Goal: Task Accomplishment & Management: Complete application form

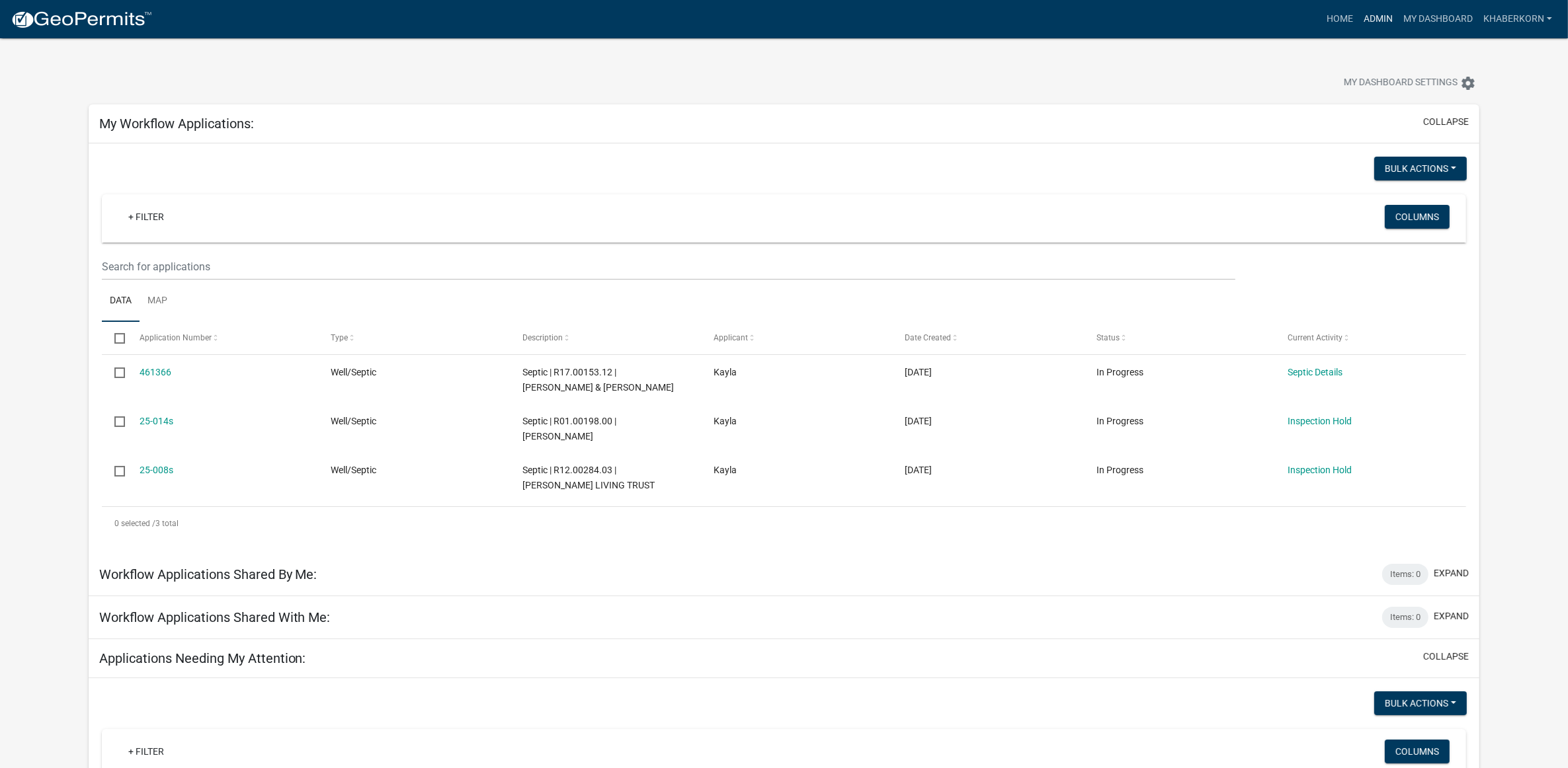
click at [1375, 7] on link "Admin" at bounding box center [1377, 19] width 40 height 25
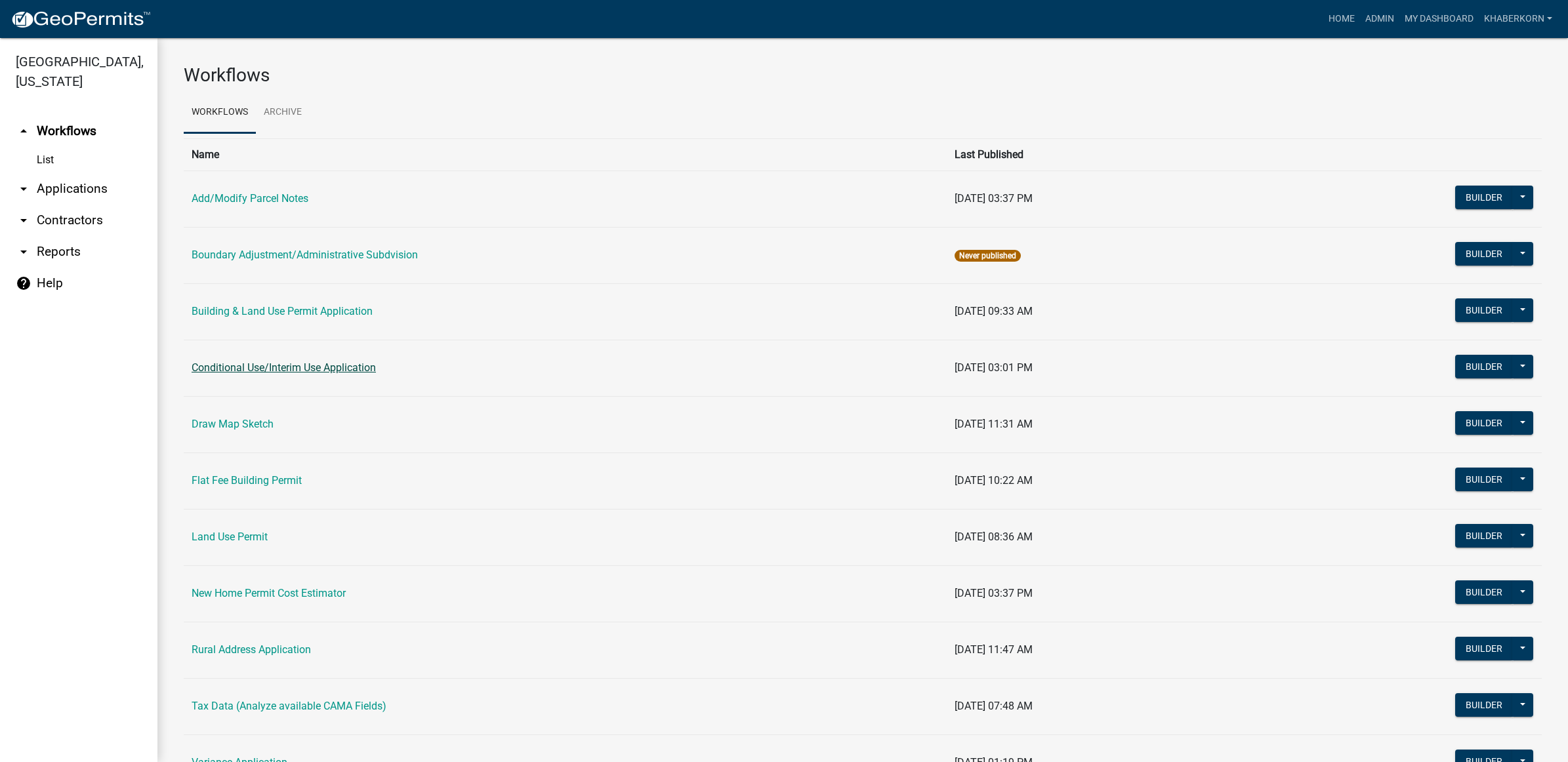
click at [306, 373] on link "Conditional Use/Interim Use Application" at bounding box center [283, 368] width 185 height 13
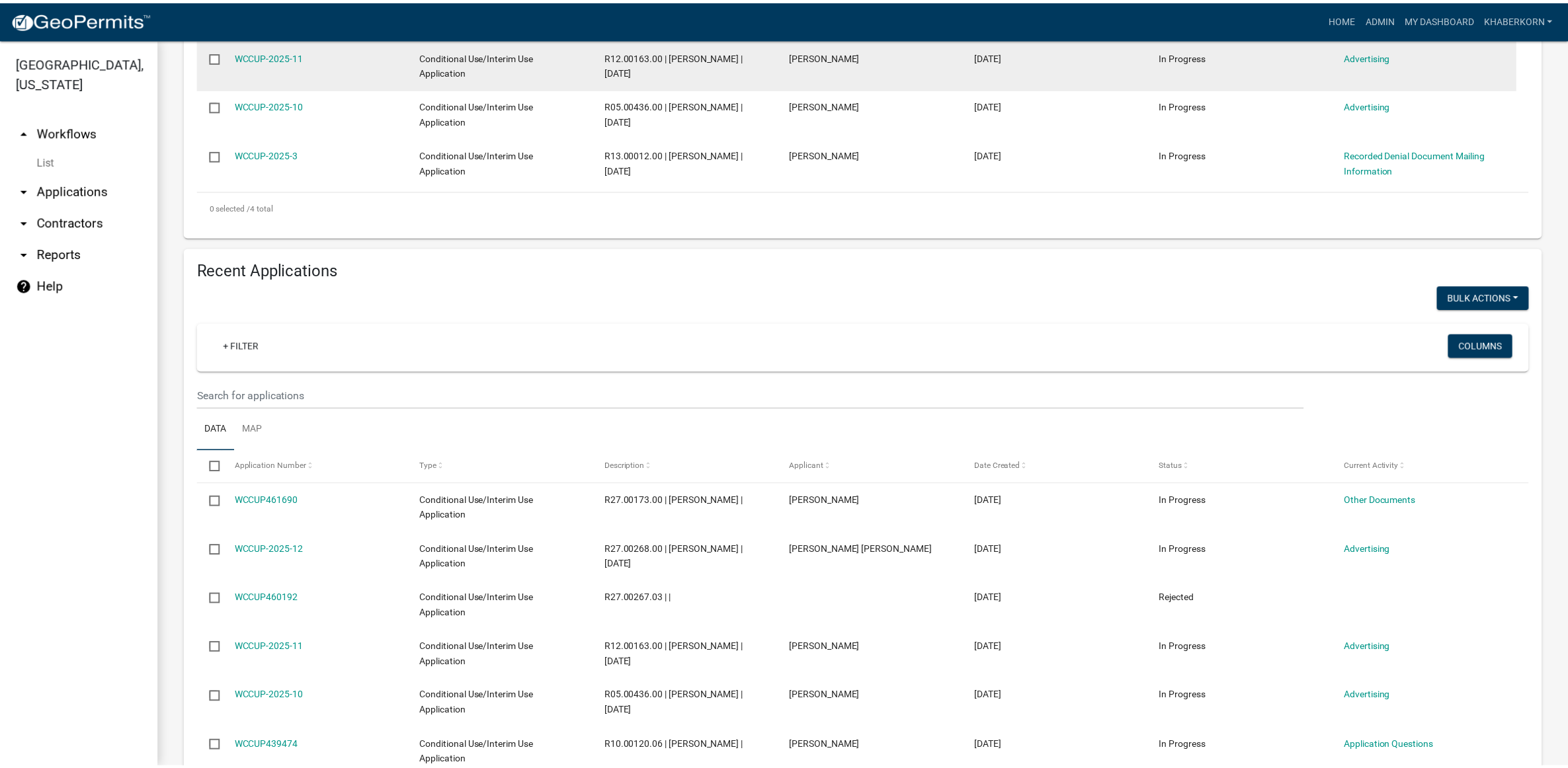
scroll to position [495, 0]
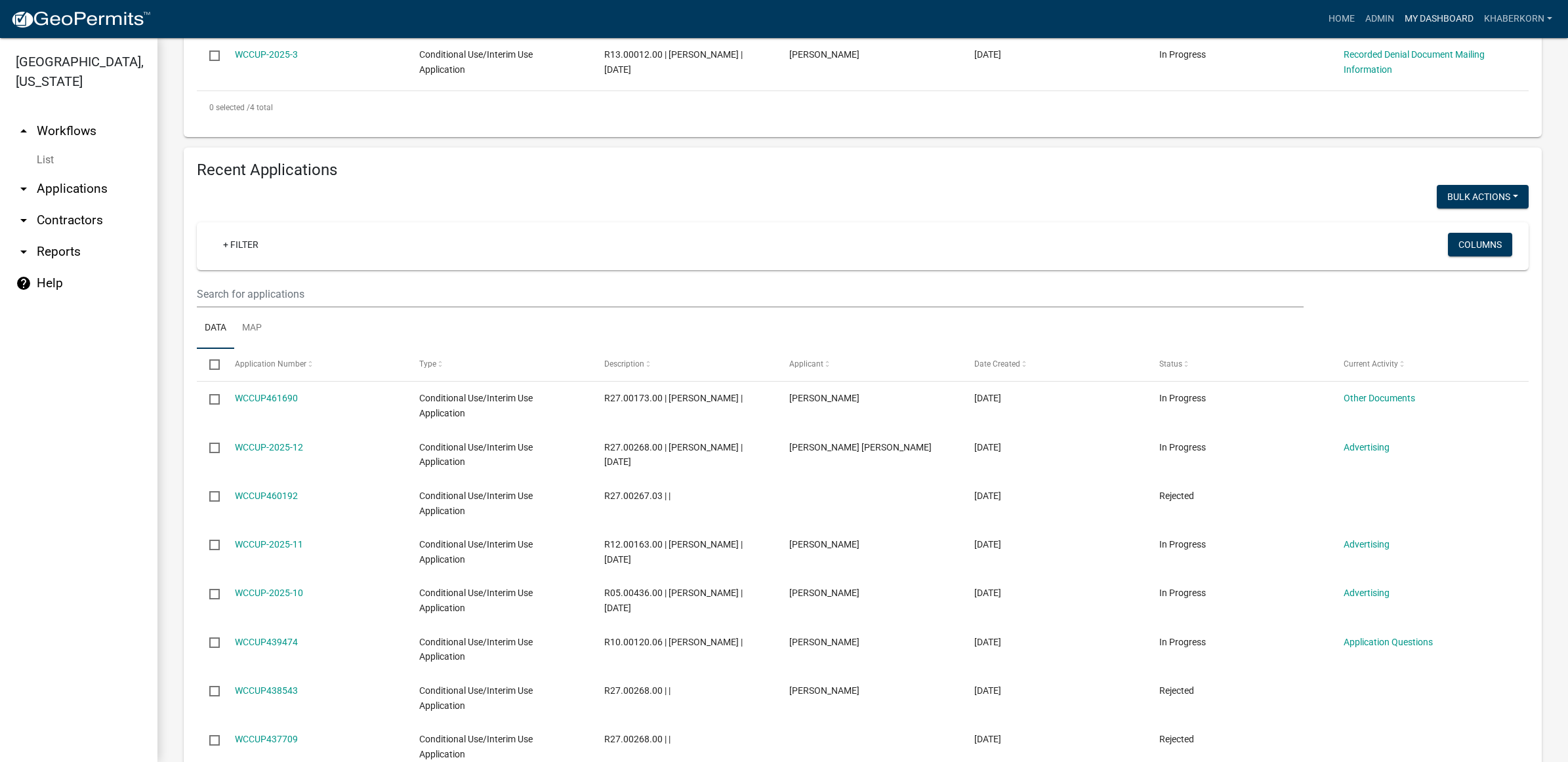
click at [1419, 24] on link "My Dashboard" at bounding box center [1439, 19] width 79 height 25
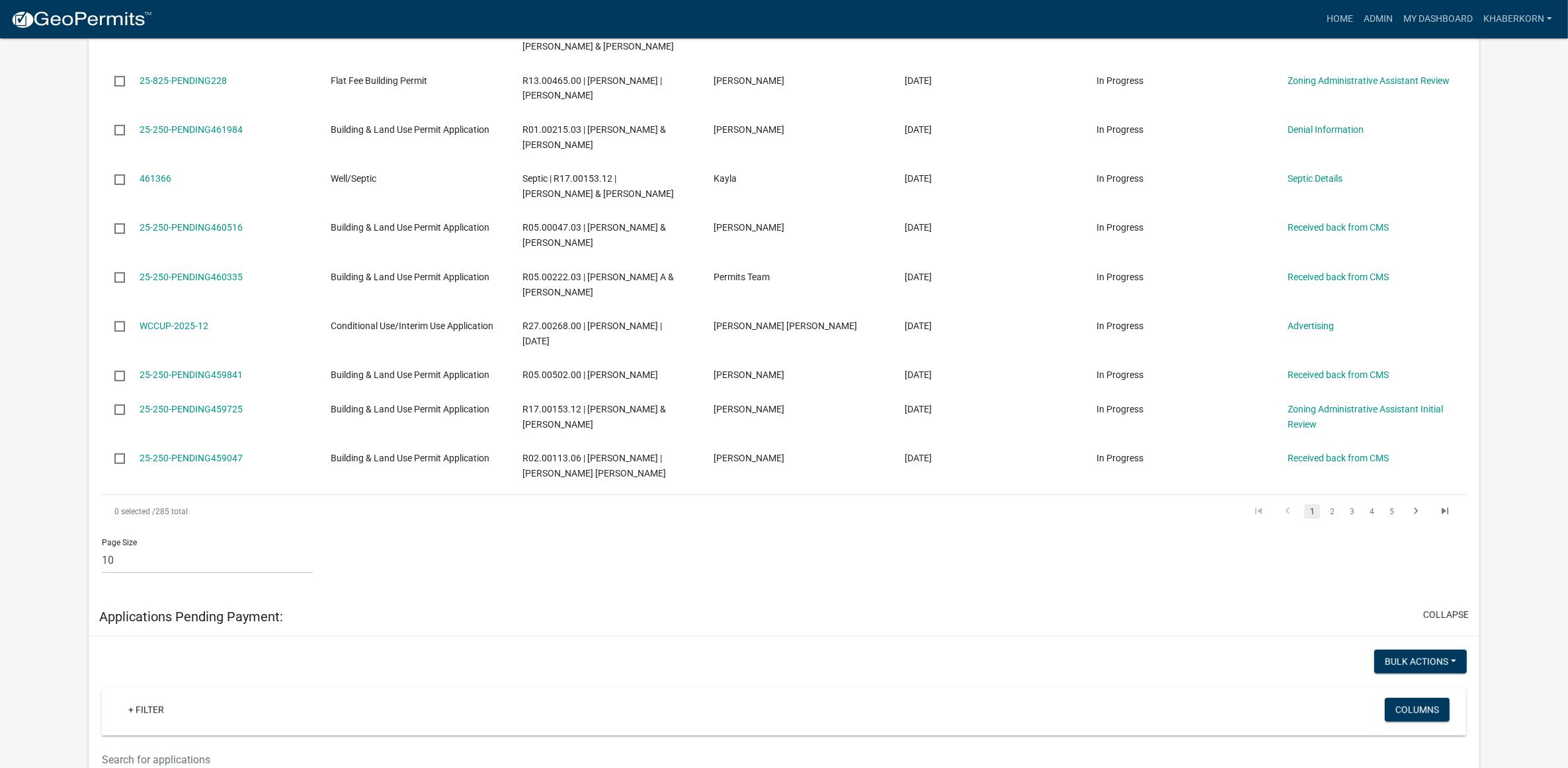
scroll to position [784, 0]
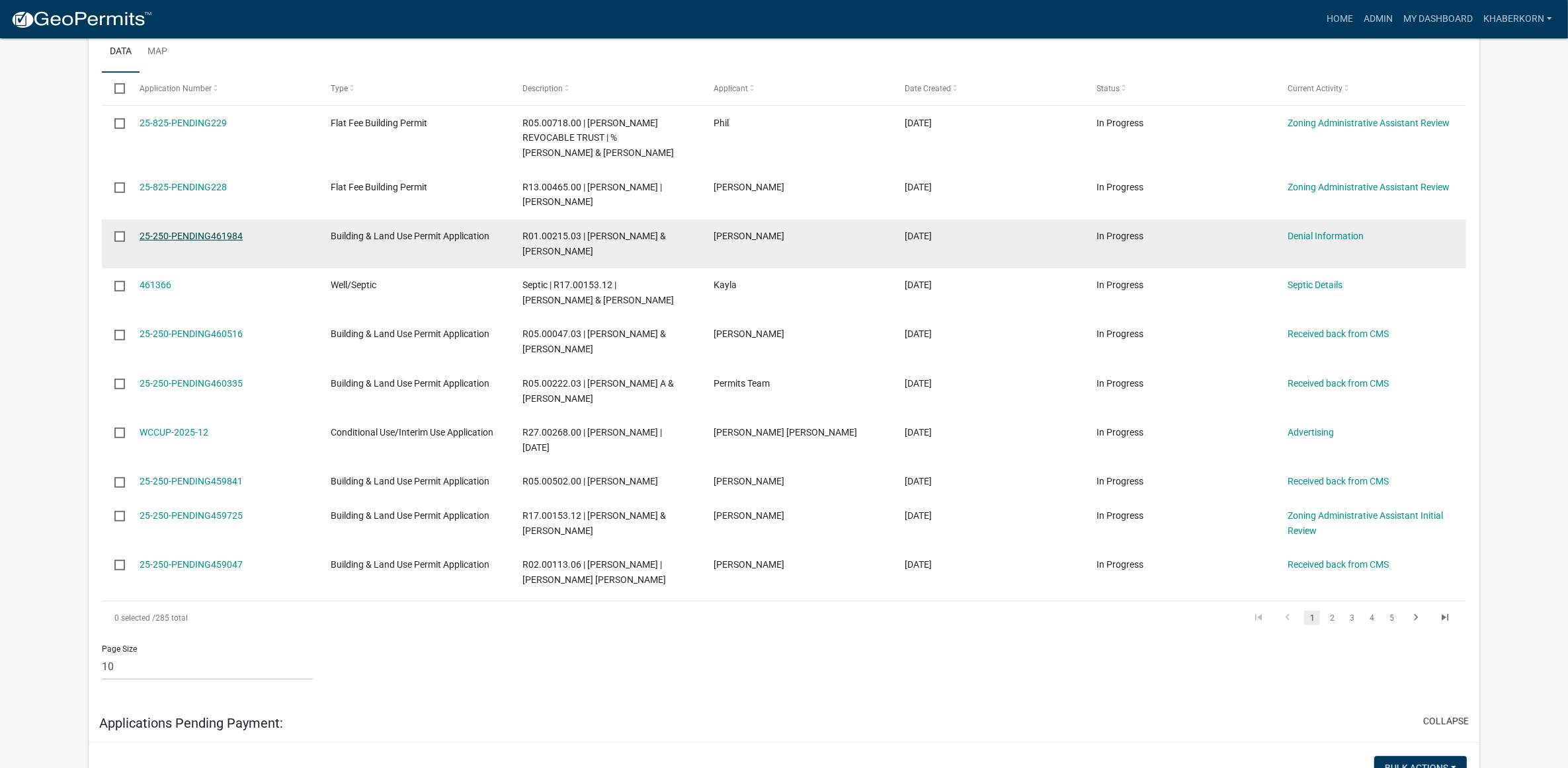
click at [203, 238] on link "25-250-PENDING461984" at bounding box center [191, 236] width 103 height 11
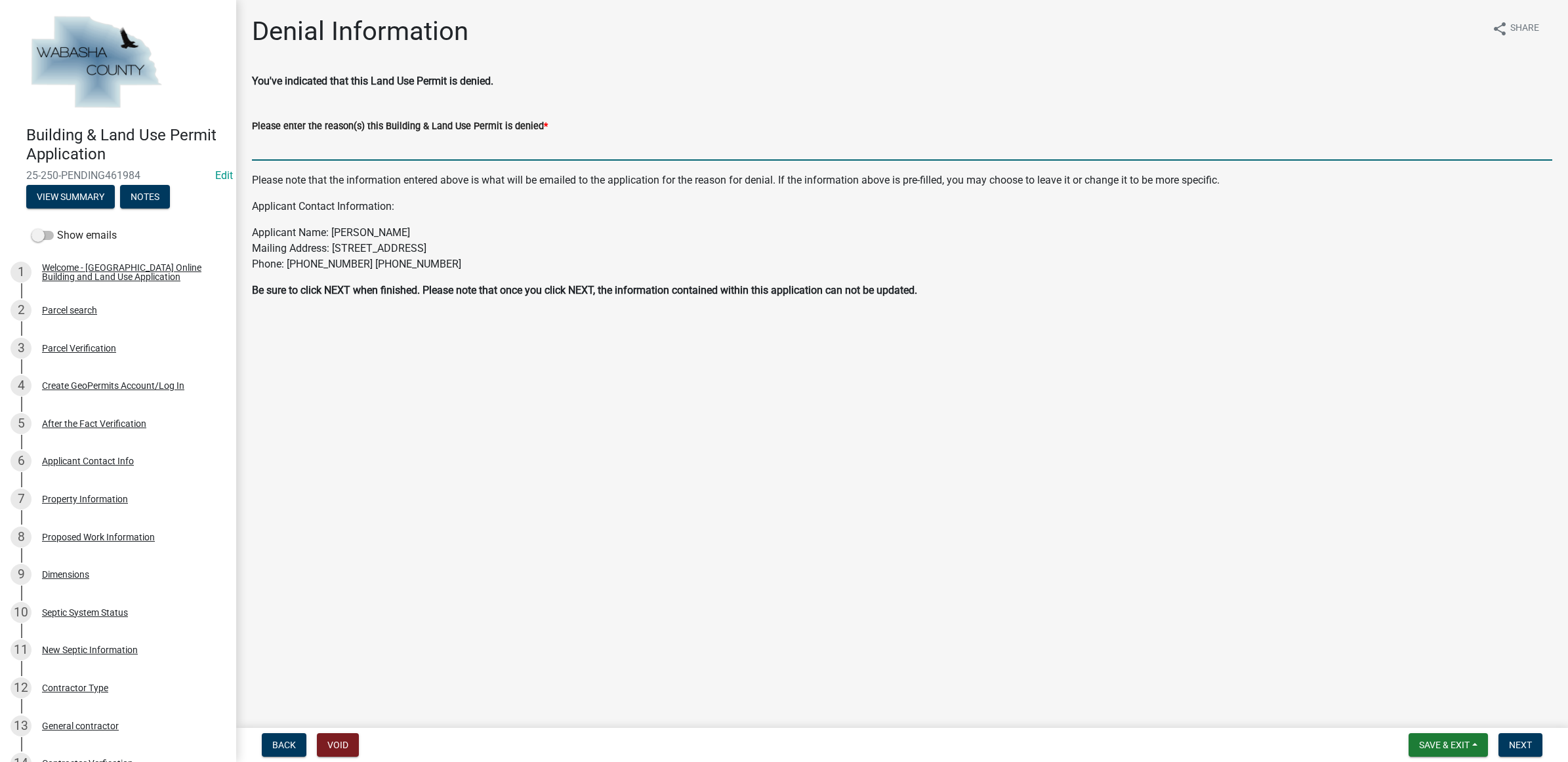
click at [506, 141] on input "Please enter the reason(s) this Building & Land Use Permit is denied *" at bounding box center [902, 147] width 1300 height 27
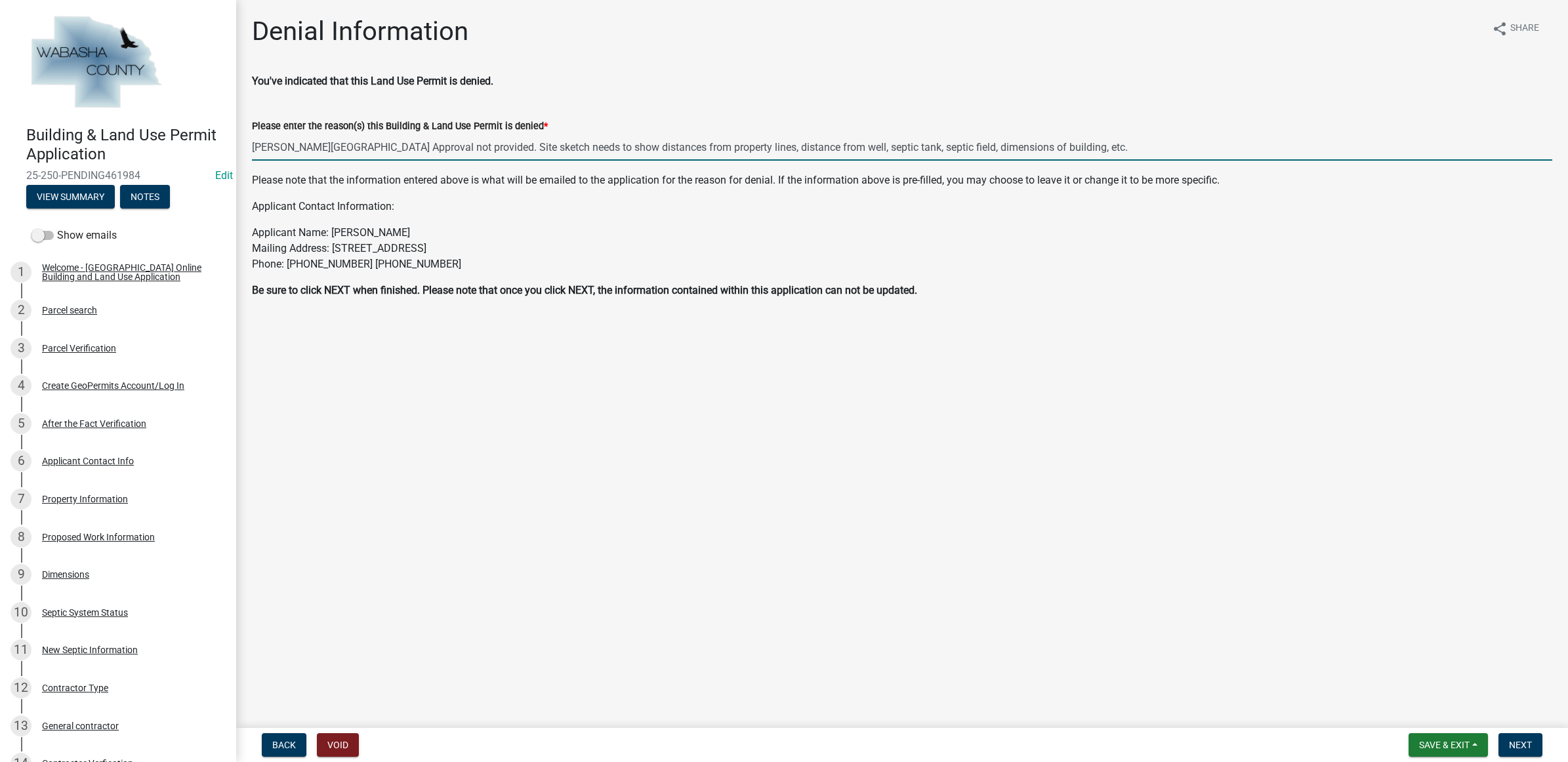
click at [615, 148] on input "[PERSON_NAME][GEOGRAPHIC_DATA] Approval not provided. Site sketch needs to show…" at bounding box center [902, 147] width 1300 height 27
click at [945, 146] on input "[PERSON_NAME][GEOGRAPHIC_DATA] Approval not provided. Site sketch needs to show…" at bounding box center [902, 147] width 1300 height 27
click at [1137, 141] on input "[PERSON_NAME][GEOGRAPHIC_DATA] Approval not provided. Site sketch needs to show…" at bounding box center [902, 147] width 1300 height 27
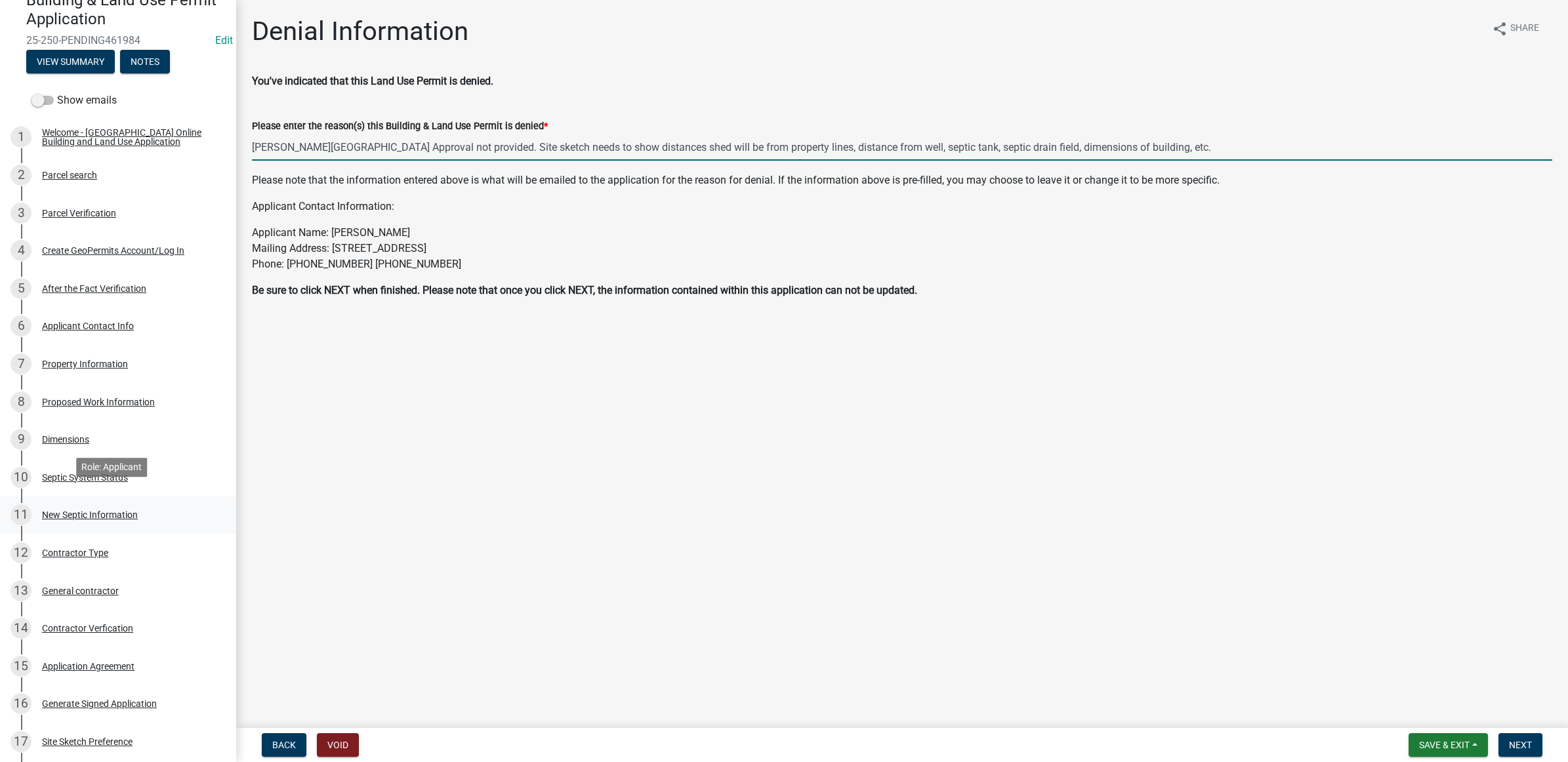
scroll to position [164, 0]
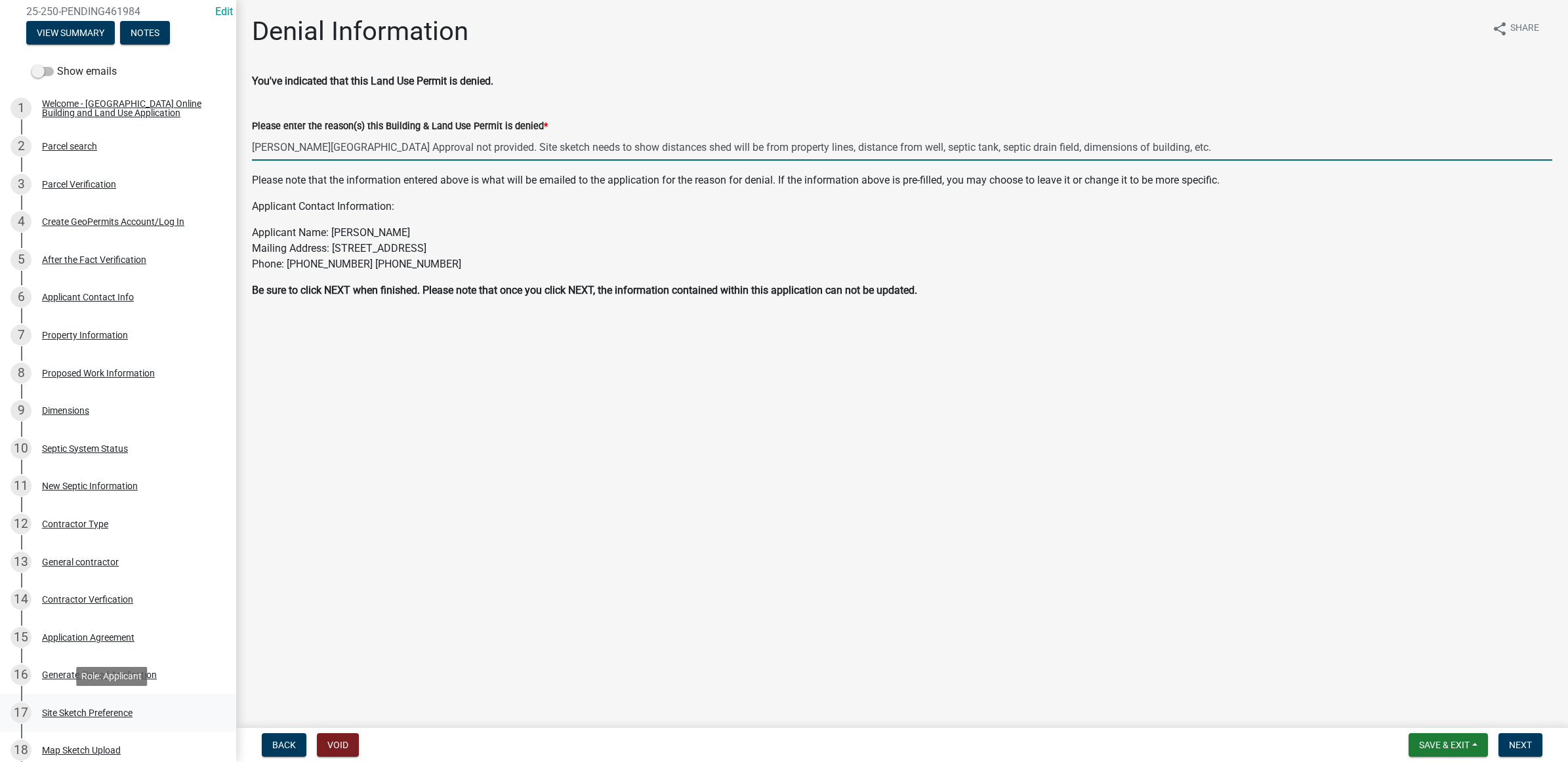
type input "[PERSON_NAME][GEOGRAPHIC_DATA] Approval not provided. Site sketch needs to show…"
click at [143, 701] on link "17 Site Sketch Preference" at bounding box center [118, 713] width 236 height 38
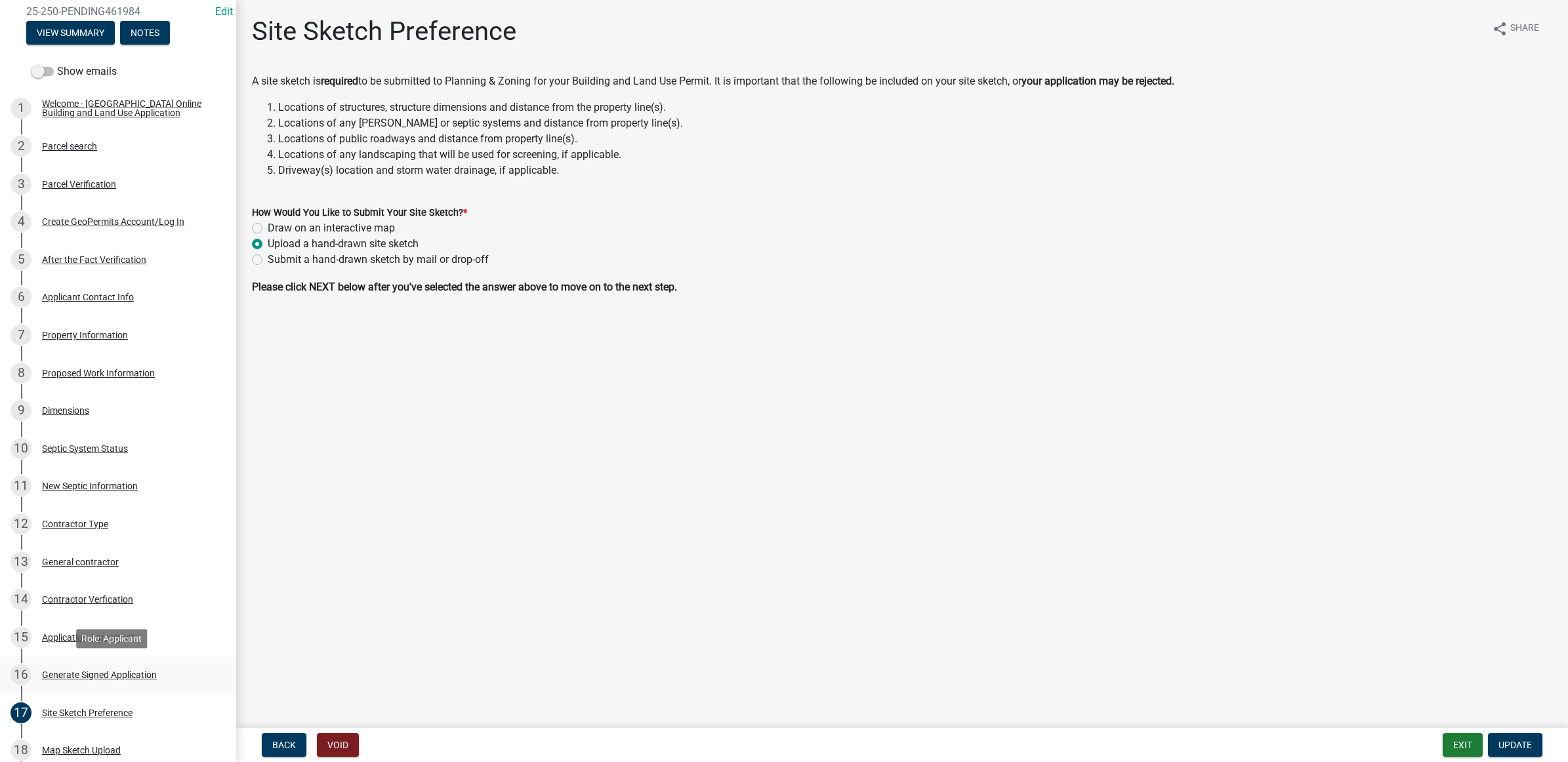
scroll to position [566, 0]
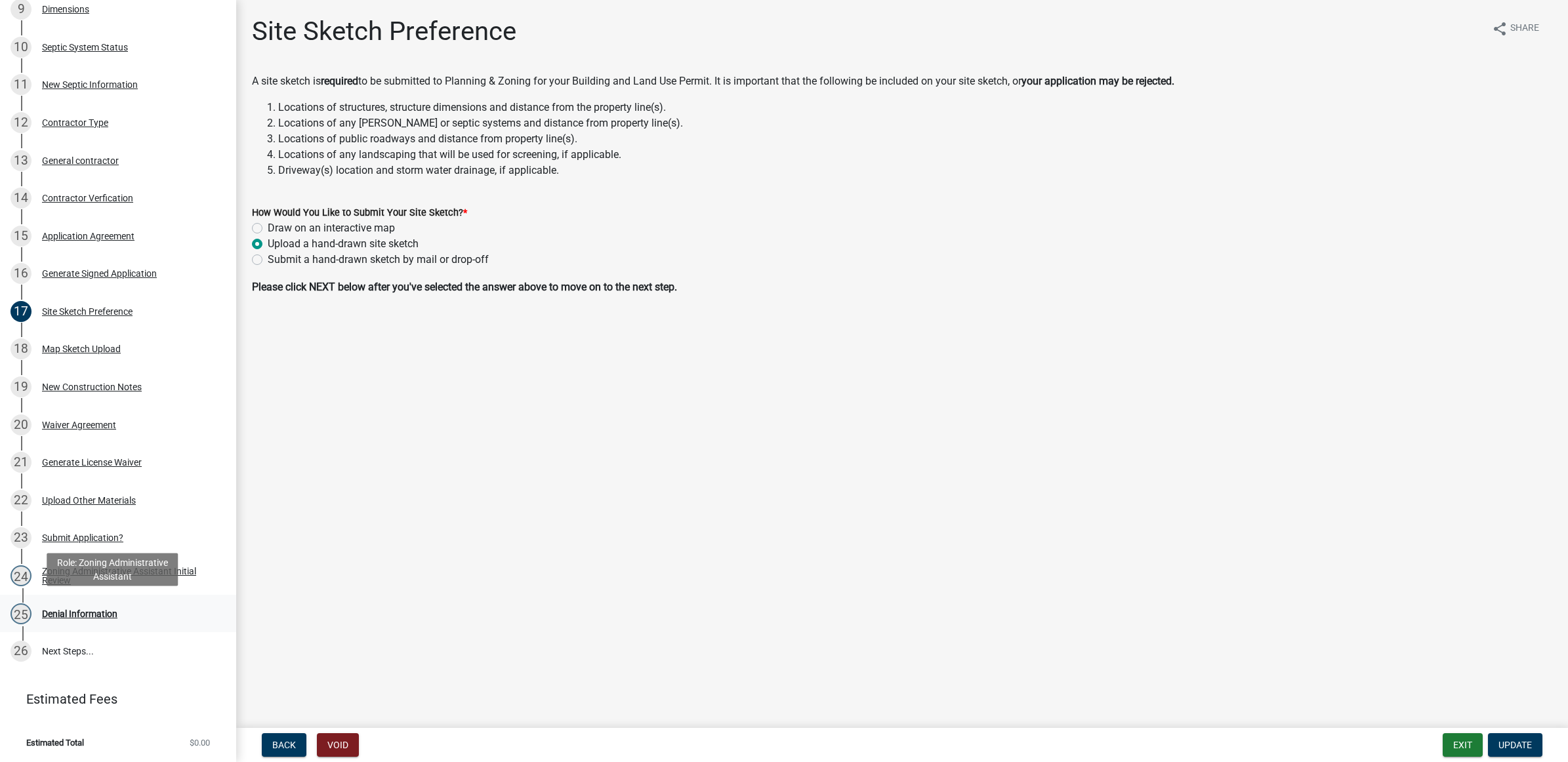
click at [93, 599] on link "25 Denial Information" at bounding box center [118, 613] width 236 height 38
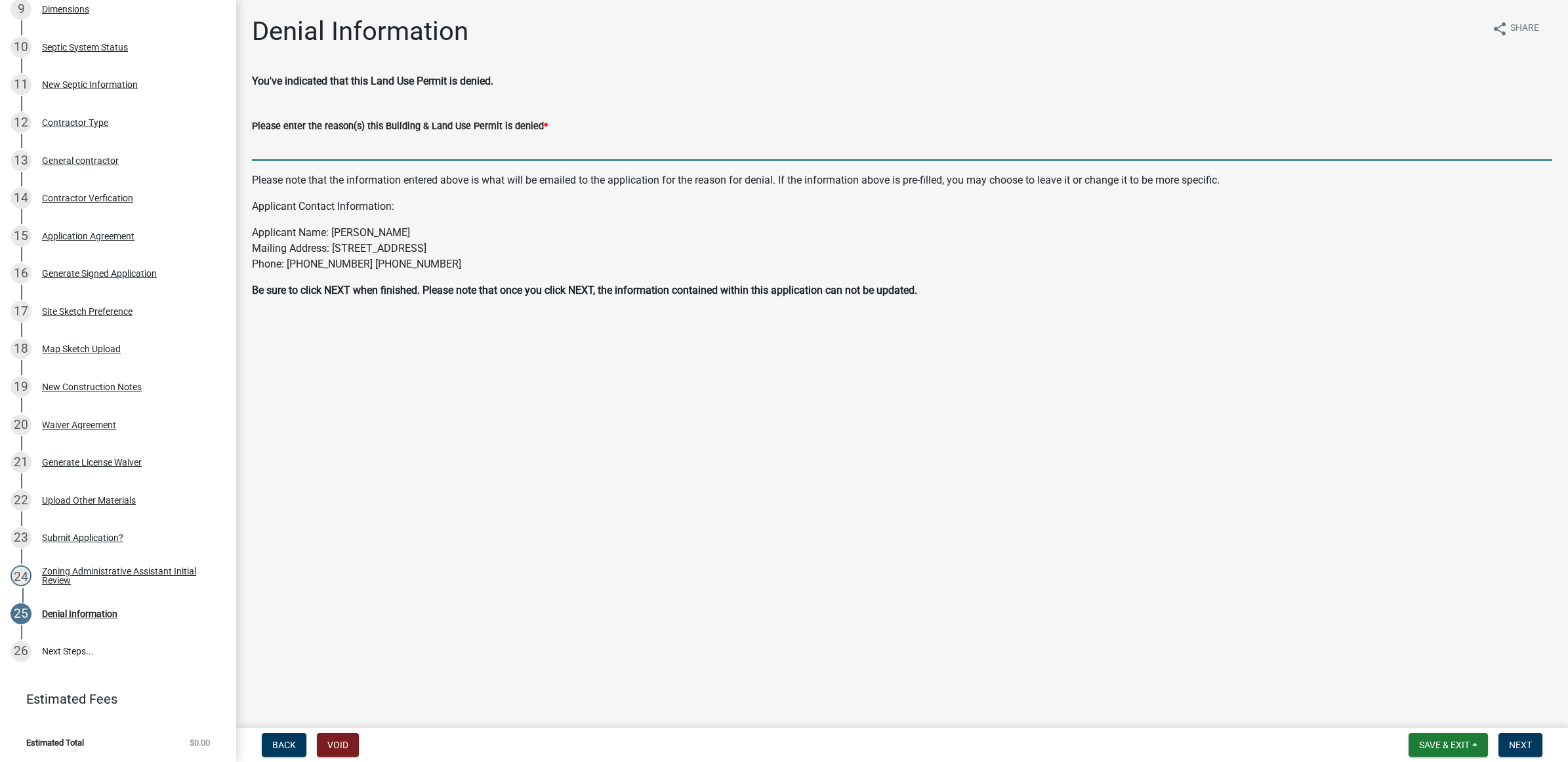
click at [272, 146] on input "Please enter the reason(s) this Building & Land Use Permit is denied *" at bounding box center [902, 147] width 1300 height 27
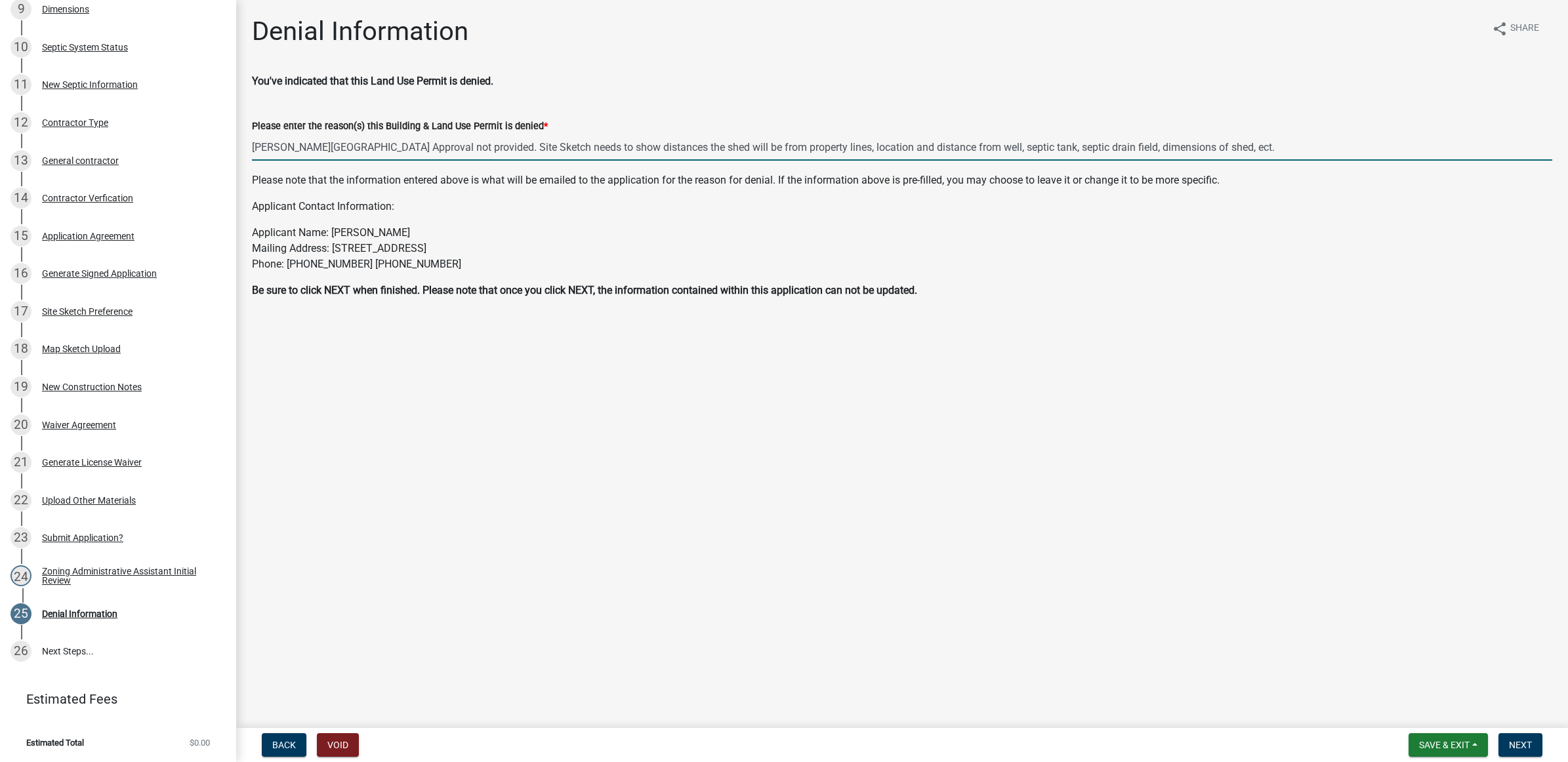
click at [442, 149] on input "[PERSON_NAME][GEOGRAPHIC_DATA] Approval not provided. Site Sketch needs to show…" at bounding box center [902, 147] width 1300 height 27
click at [1209, 152] on input "[PERSON_NAME][GEOGRAPHIC_DATA] Approval not provided. Site Sketch needs to show…" at bounding box center [902, 147] width 1300 height 27
drag, startPoint x: 1536, startPoint y: 148, endPoint x: 253, endPoint y: 148, distance: 1283.0
click at [253, 148] on input "[PERSON_NAME][GEOGRAPHIC_DATA] Approval not provided. Site Sketch needs to show…" at bounding box center [902, 147] width 1300 height 27
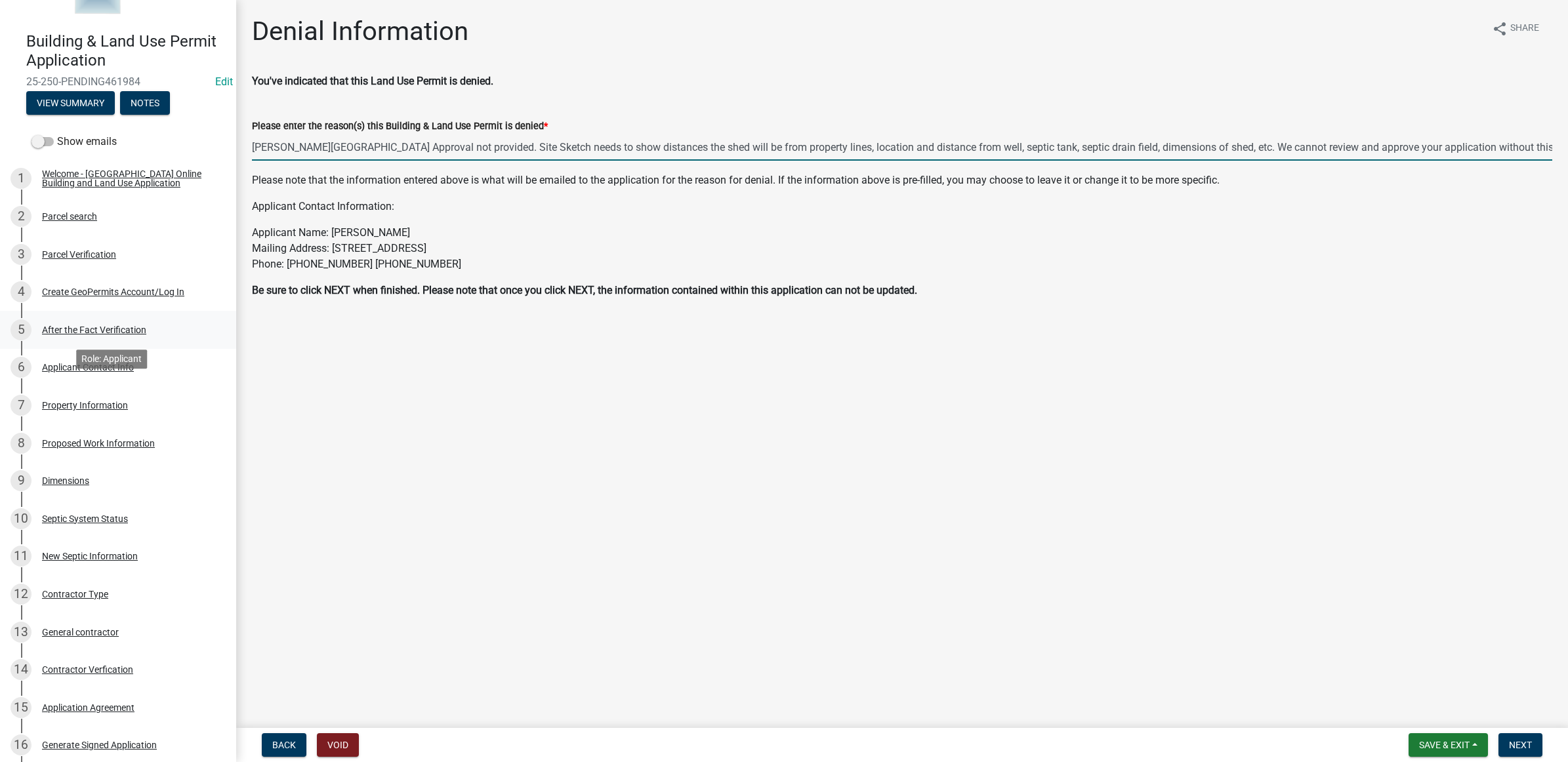
scroll to position [0, 0]
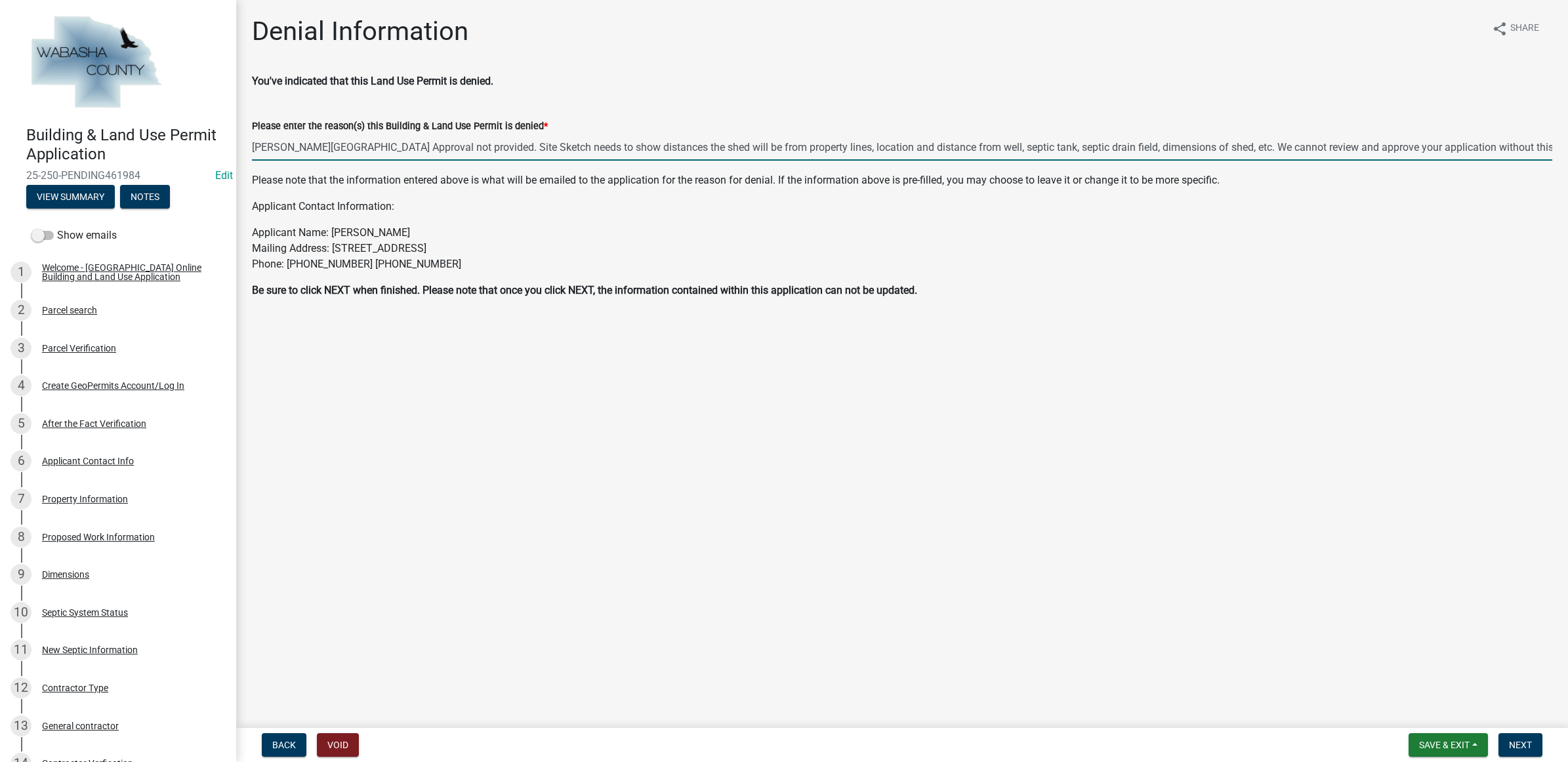
type input "[PERSON_NAME][GEOGRAPHIC_DATA] Approval not provided. Site Sketch needs to show…"
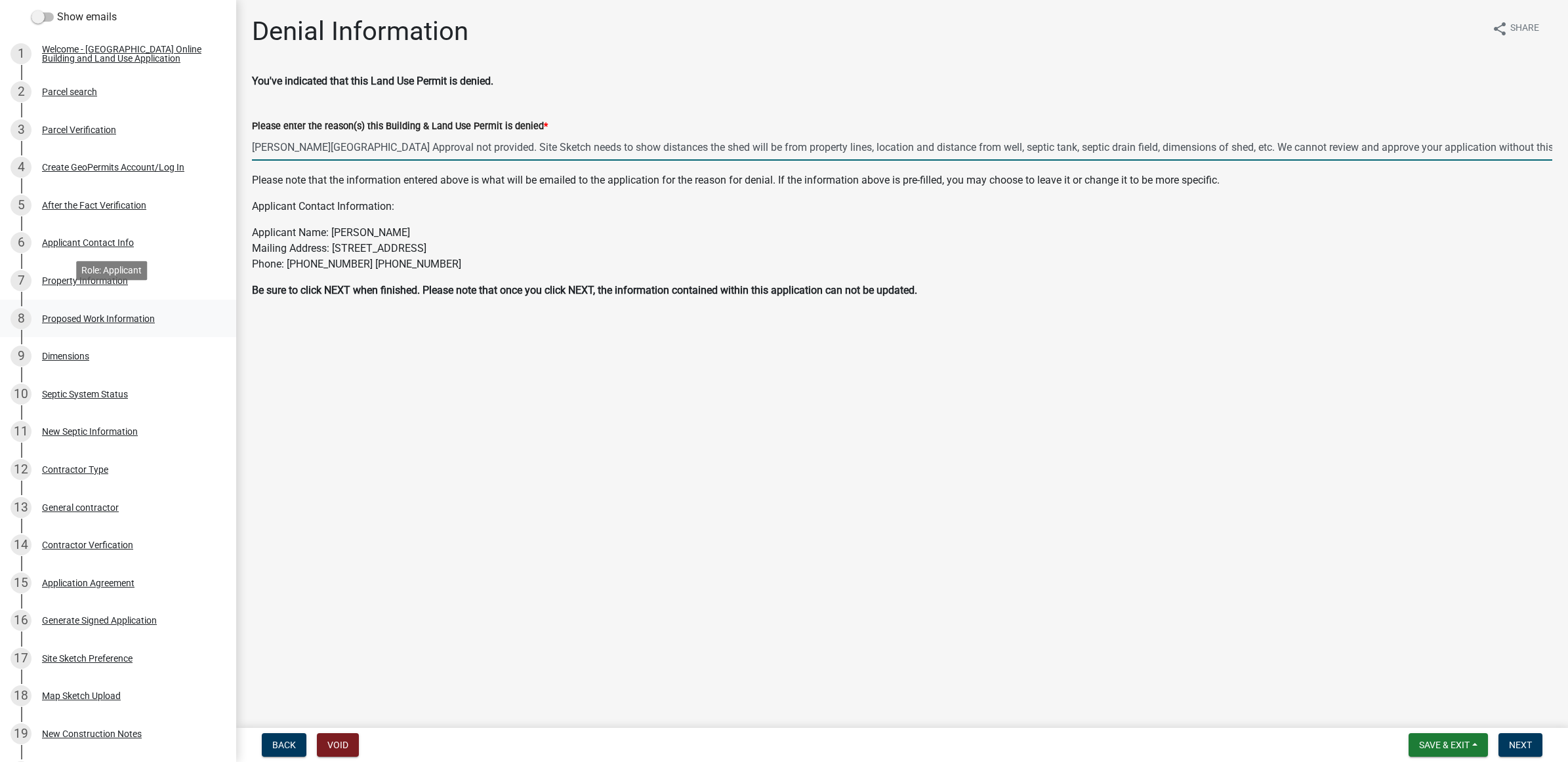
scroll to position [246, 0]
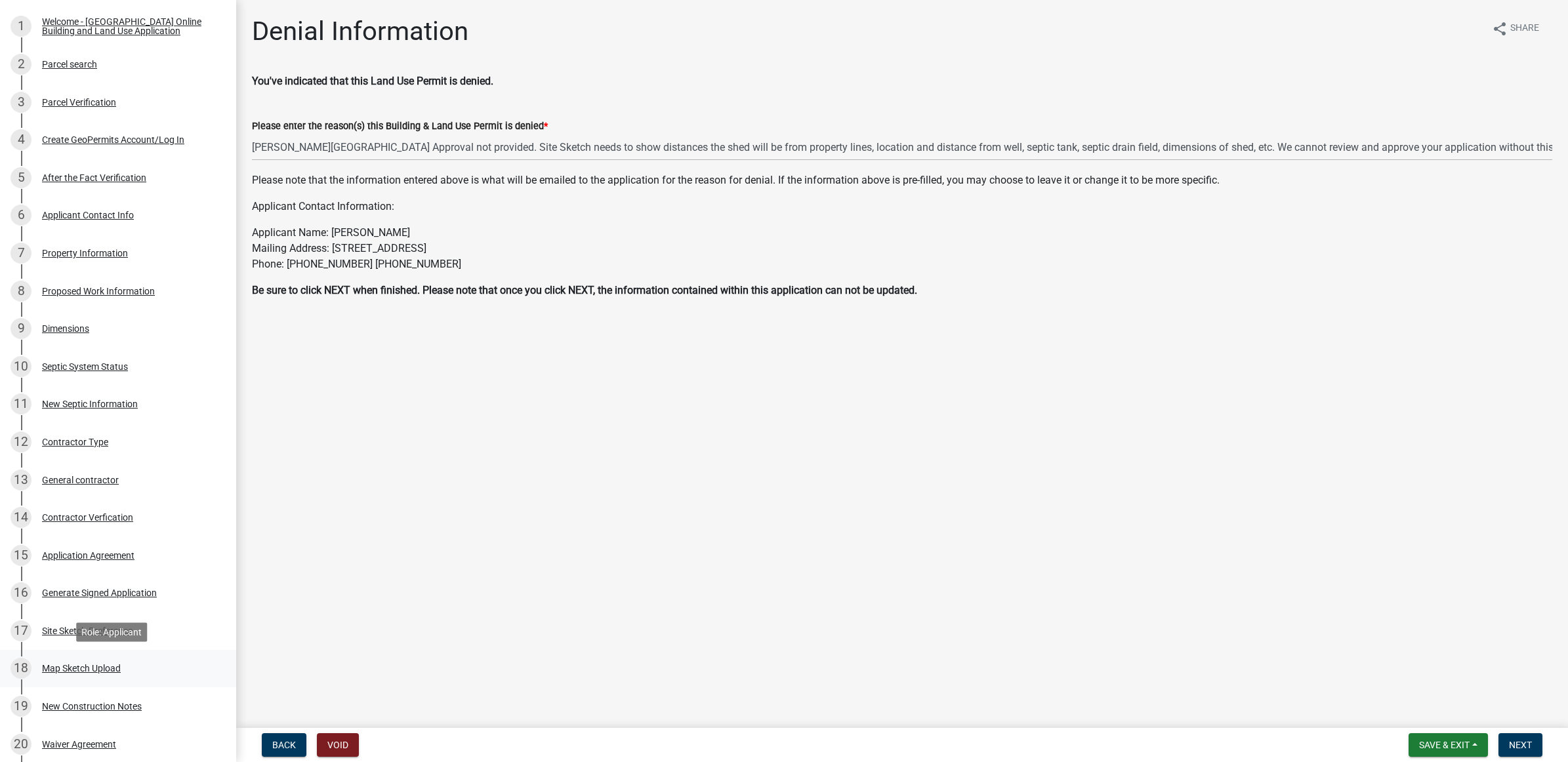
click at [121, 660] on div "18 Map Sketch Upload" at bounding box center [113, 669] width 205 height 21
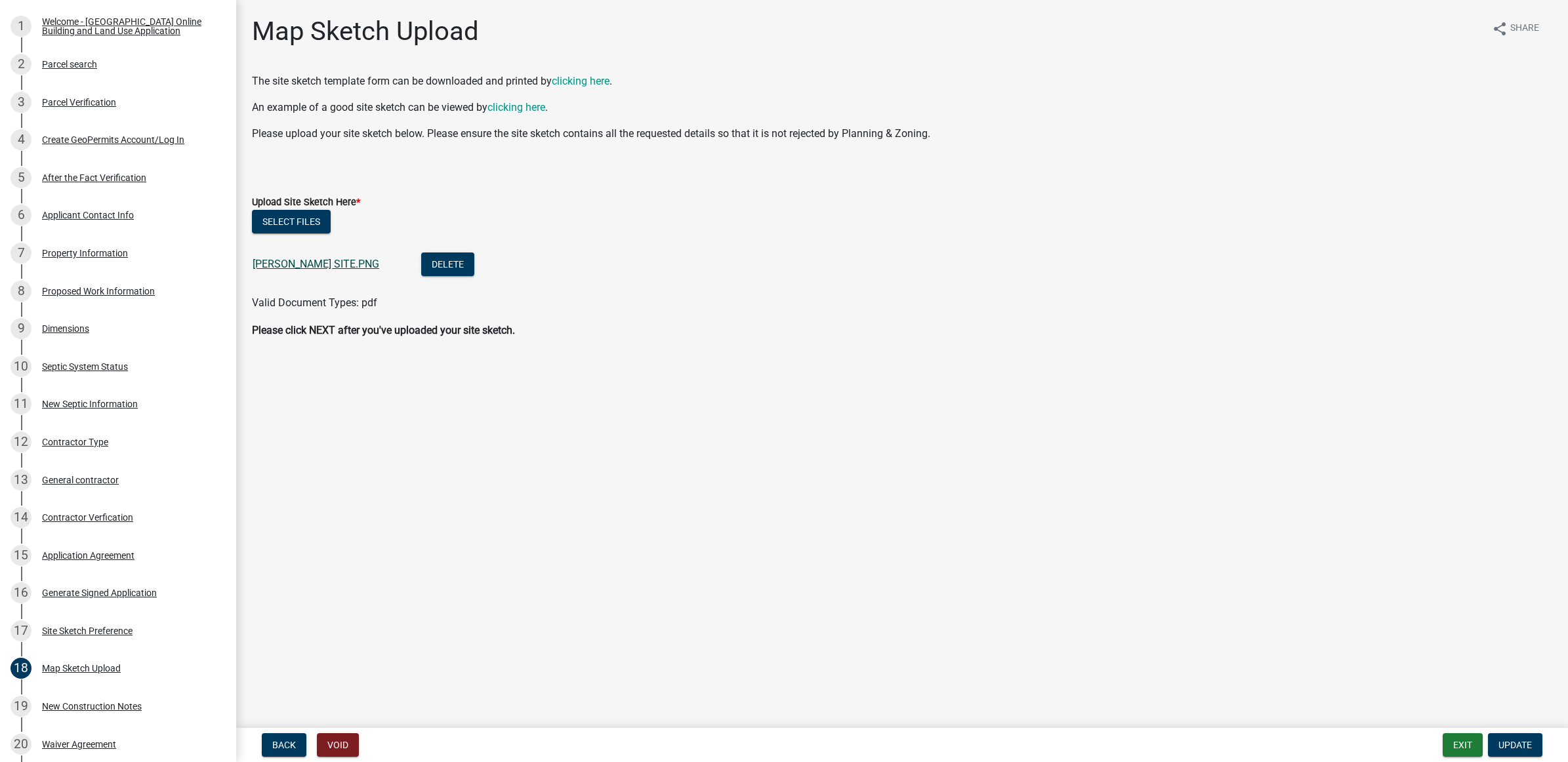
click at [307, 261] on link "[PERSON_NAME] SITE.PNG" at bounding box center [315, 264] width 126 height 13
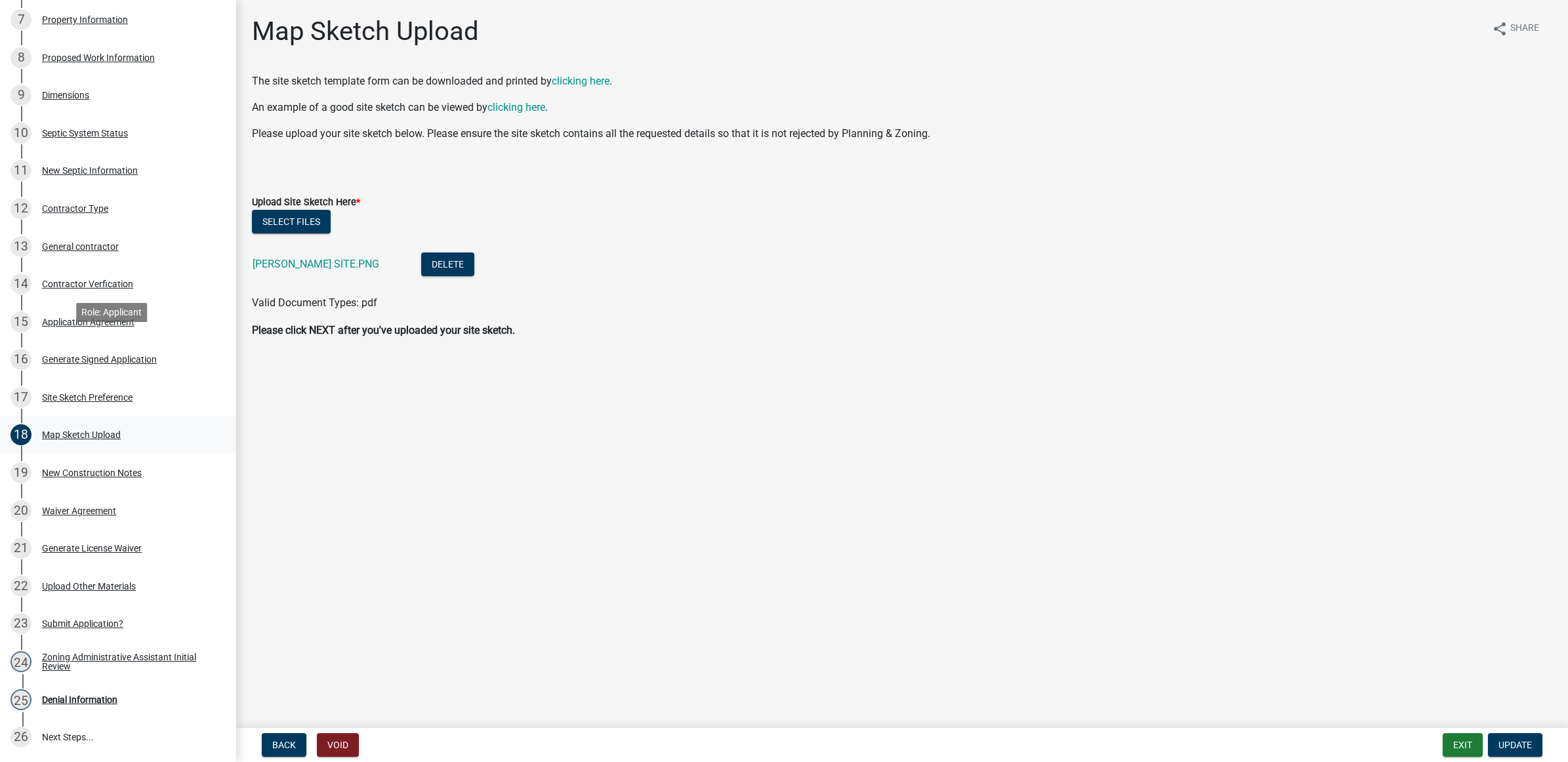
scroll to position [566, 0]
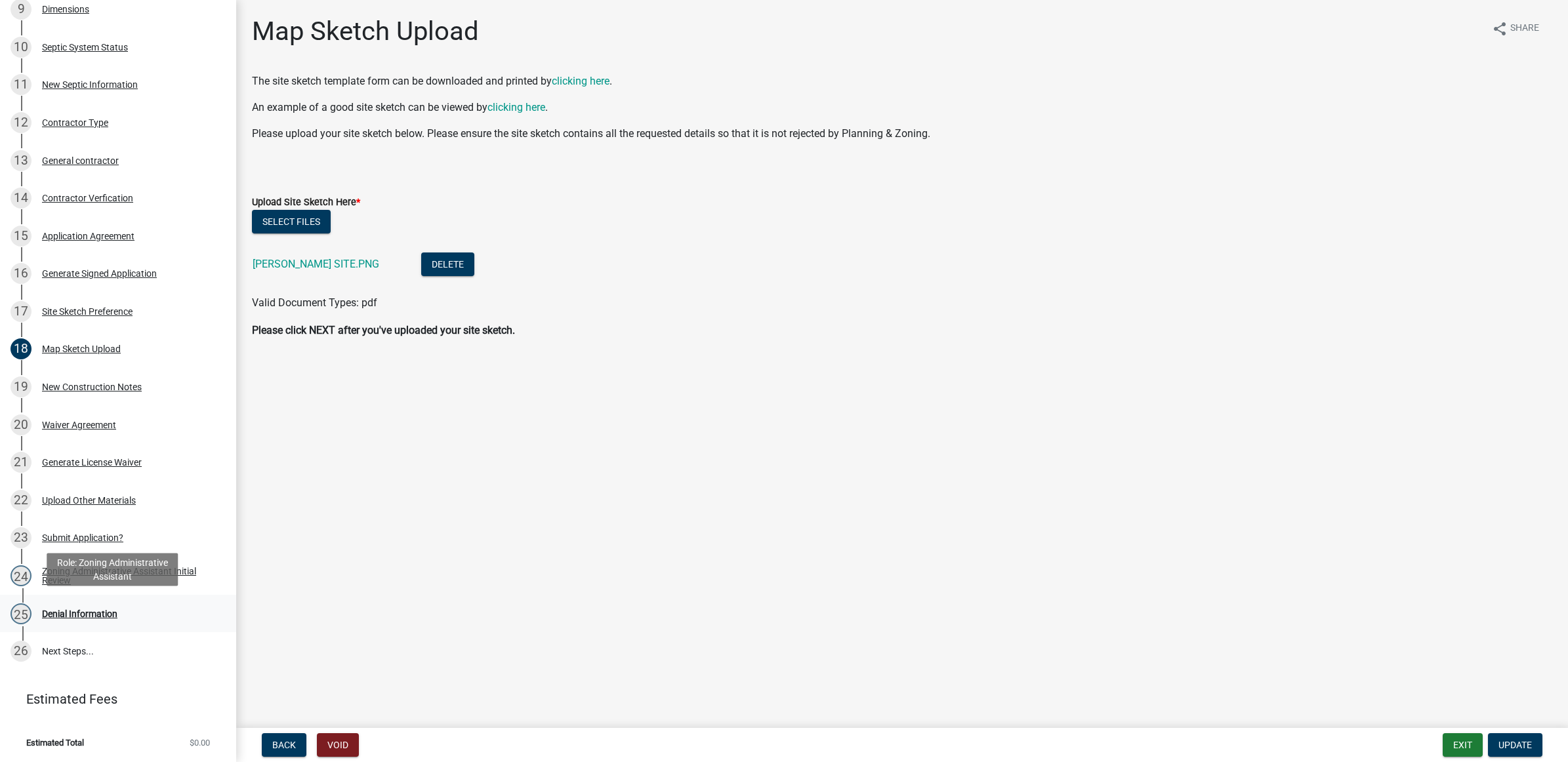
click at [104, 610] on div "Denial Information" at bounding box center [79, 614] width 75 height 9
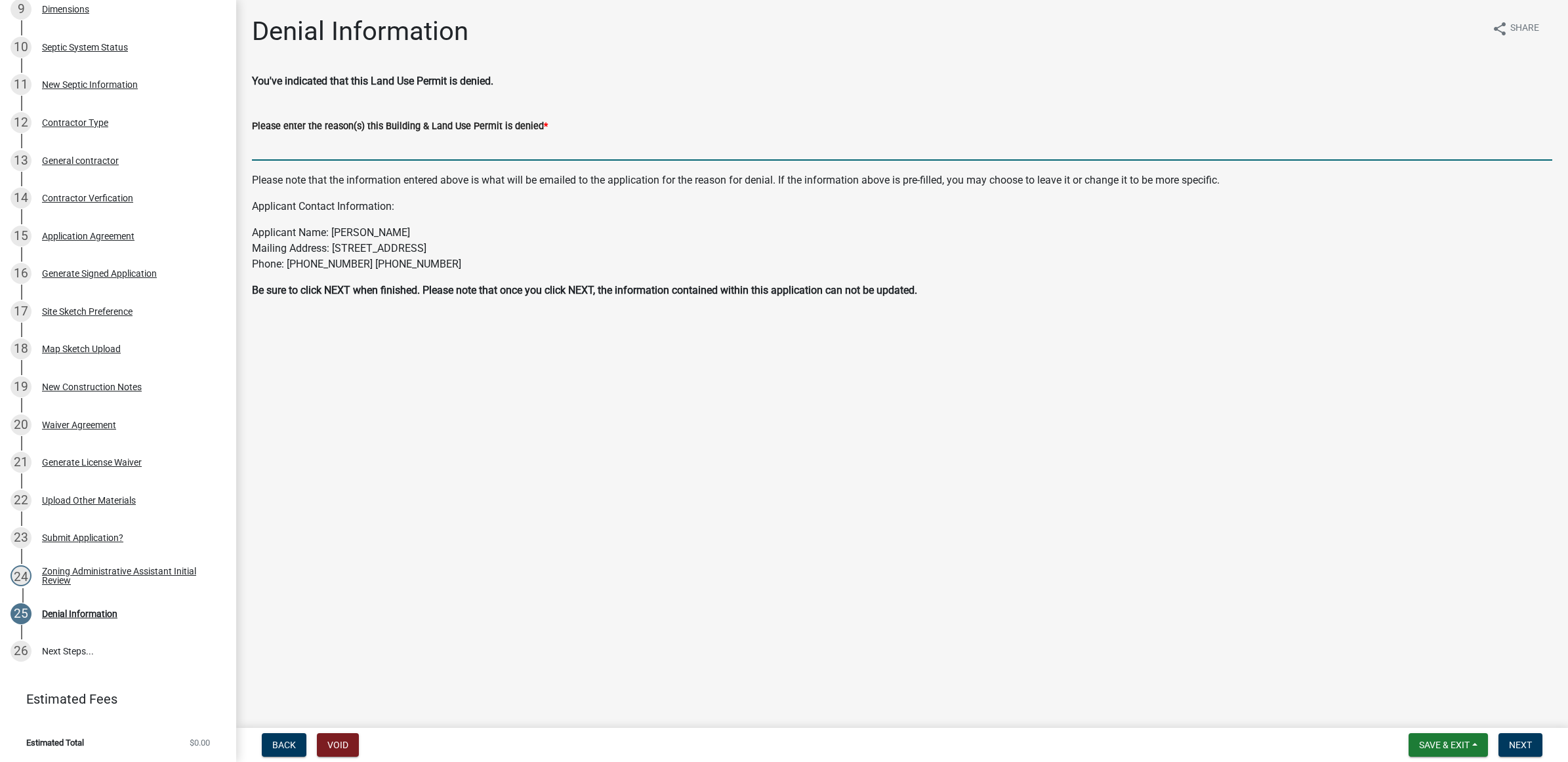
click at [374, 142] on input "Please enter the reason(s) this Building & Land Use Permit is denied *" at bounding box center [902, 147] width 1300 height 27
paste input "[PERSON_NAME][GEOGRAPHIC_DATA] Approval not provided. Site Sketch needs to show…"
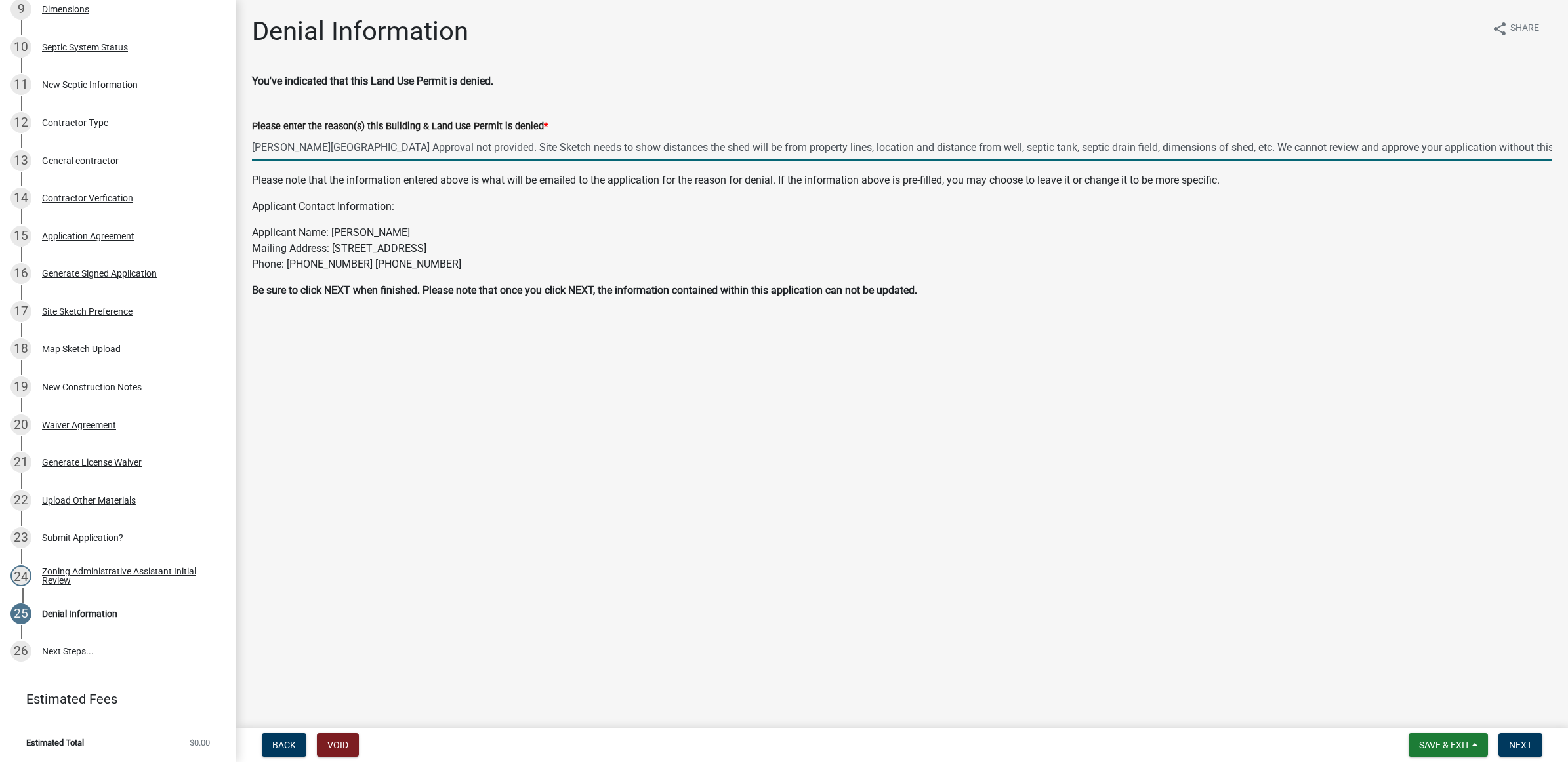
click at [1192, 144] on input "[PERSON_NAME][GEOGRAPHIC_DATA] Approval not provided. Site Sketch needs to show…" at bounding box center [902, 147] width 1300 height 27
click at [822, 144] on input "[PERSON_NAME][GEOGRAPHIC_DATA] Approval not provided. Site Sketch needs to show…" at bounding box center [902, 147] width 1300 height 27
click at [1451, 143] on input "[PERSON_NAME][GEOGRAPHIC_DATA] Approval not provided. Site Sketch needs to show…" at bounding box center [902, 147] width 1300 height 27
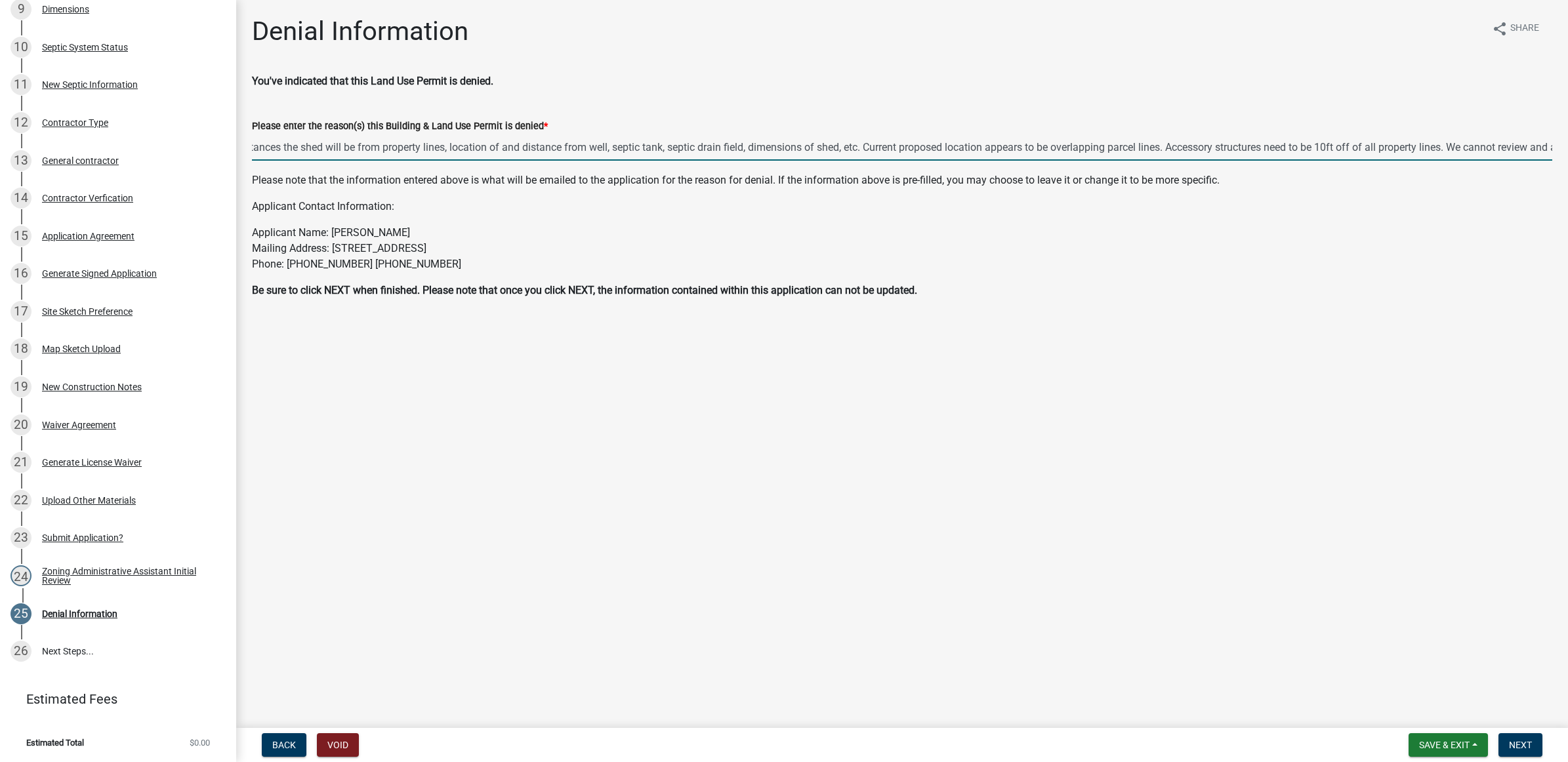
click at [1422, 144] on input "[PERSON_NAME][GEOGRAPHIC_DATA] Approval not provided. Site Sketch needs to show…" at bounding box center [902, 147] width 1300 height 27
type input "[PERSON_NAME][GEOGRAPHIC_DATA] Approval not provided. Site Sketch needs to show…"
click at [1526, 742] on span "Next" at bounding box center [1520, 745] width 23 height 10
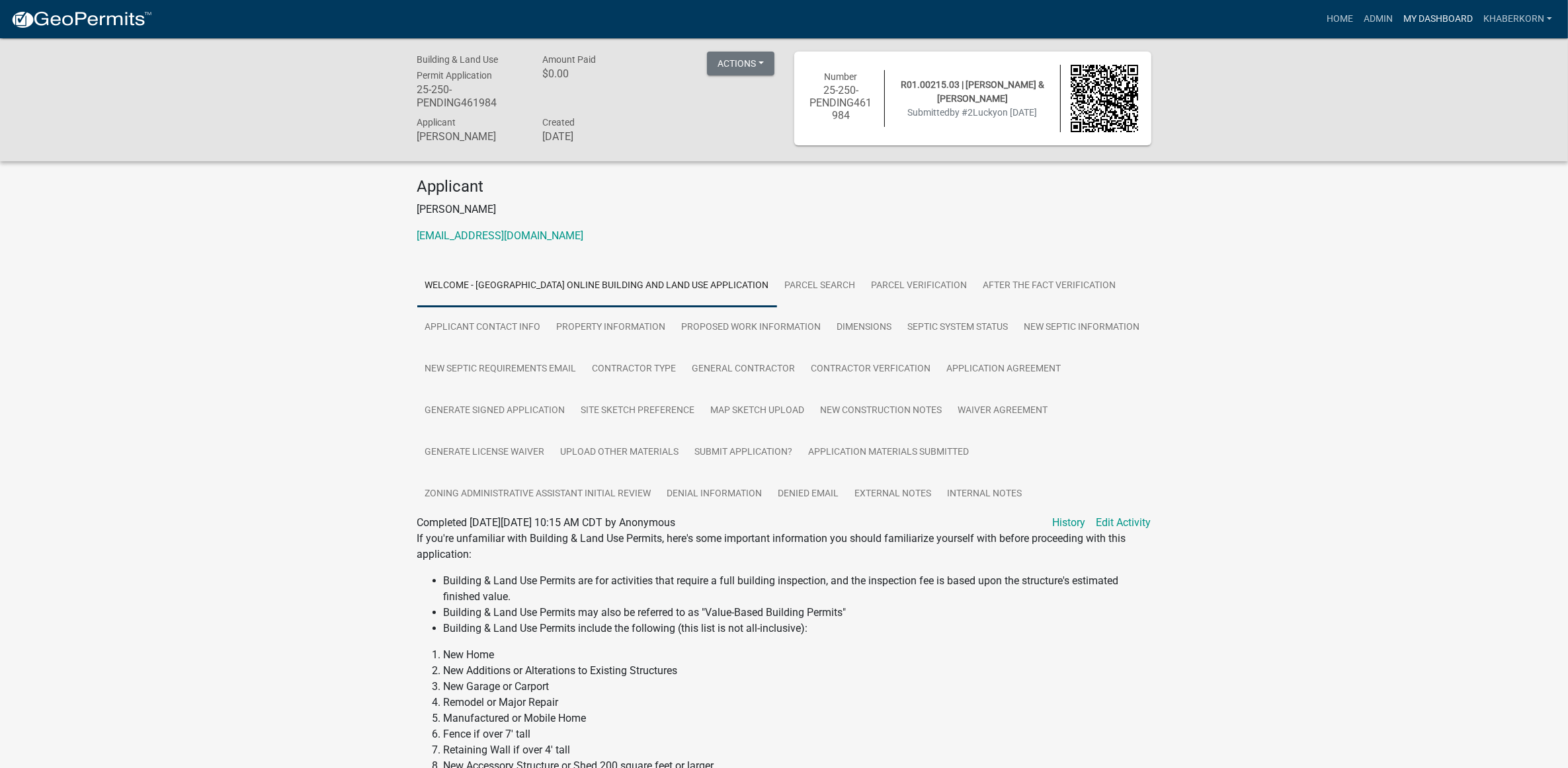
click at [1460, 21] on link "My Dashboard" at bounding box center [1438, 19] width 80 height 25
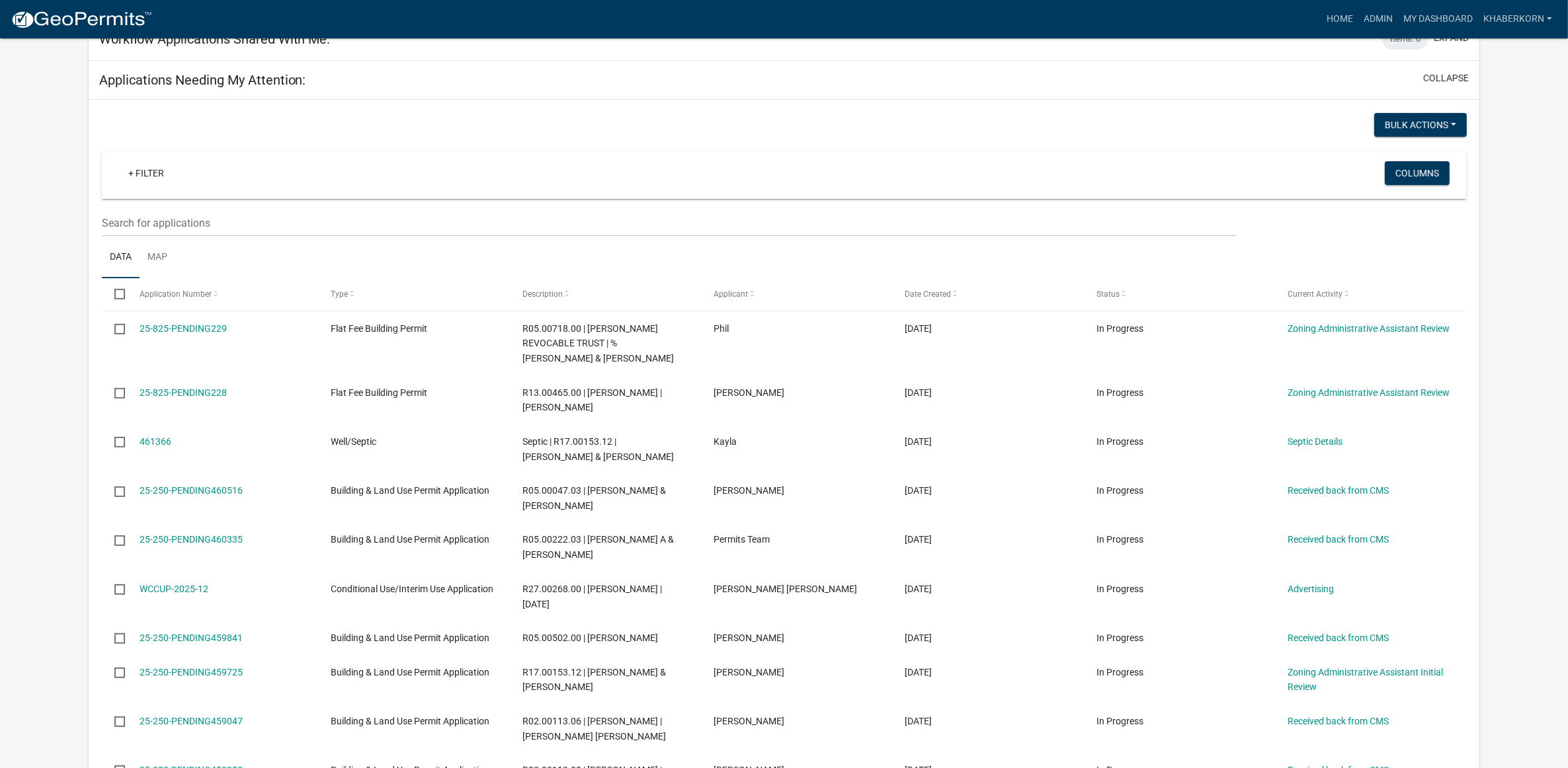
scroll to position [661, 0]
